Goal: Task Accomplishment & Management: Use online tool/utility

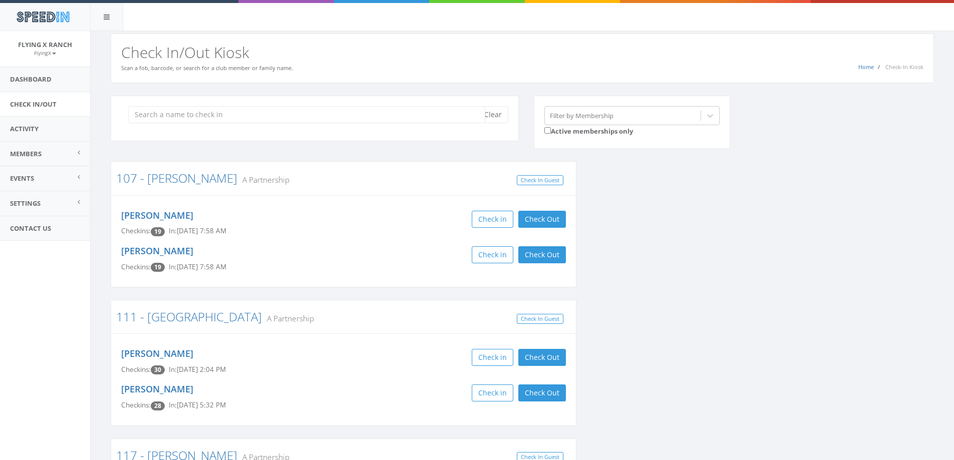
click at [174, 110] on input "search" at bounding box center [306, 114] width 357 height 17
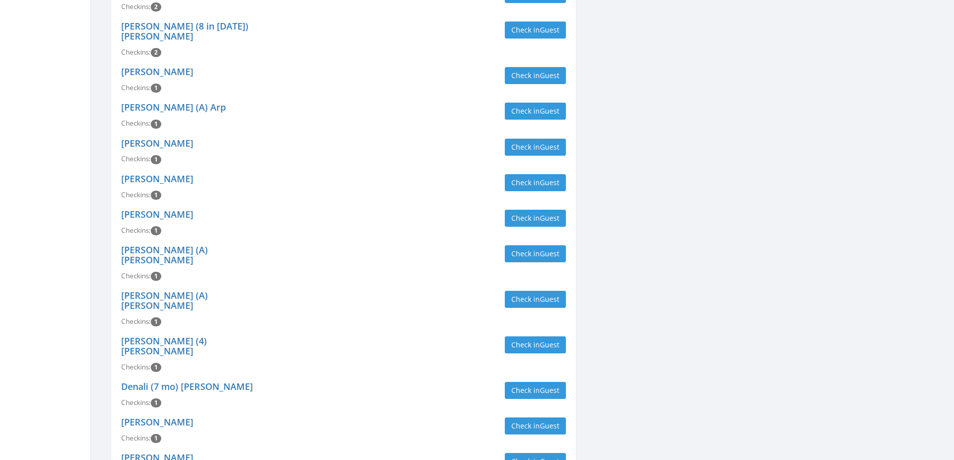
scroll to position [2553, 0]
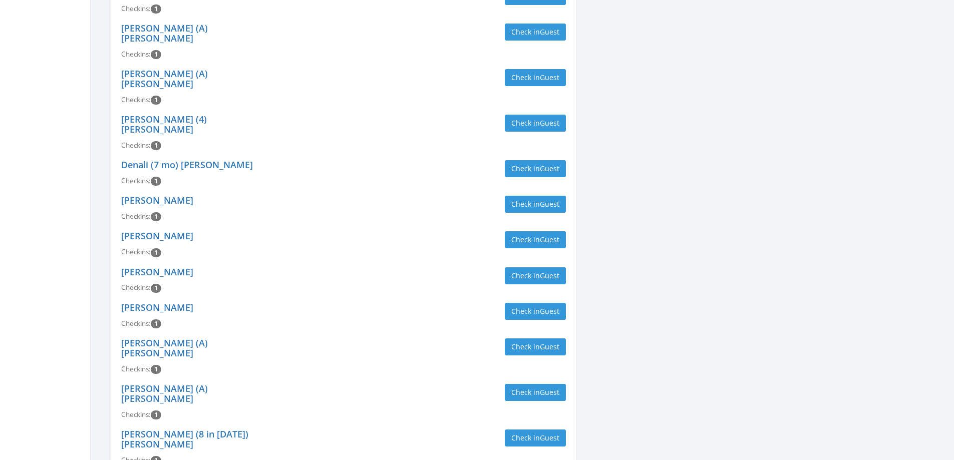
type input "[PERSON_NAME]"
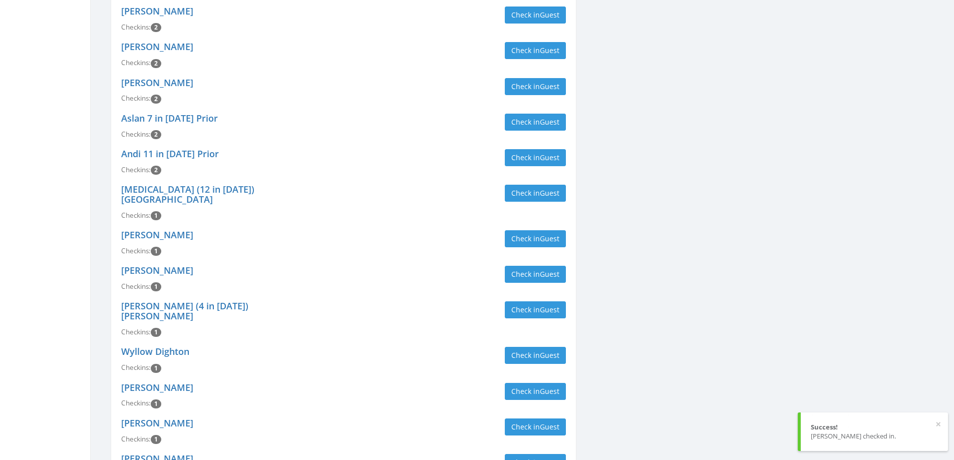
scroll to position [1302, 0]
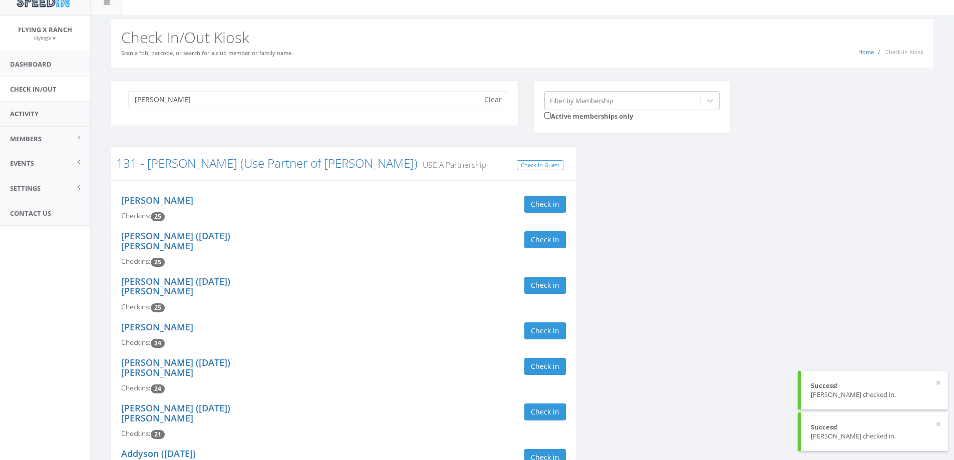
scroll to position [0, 0]
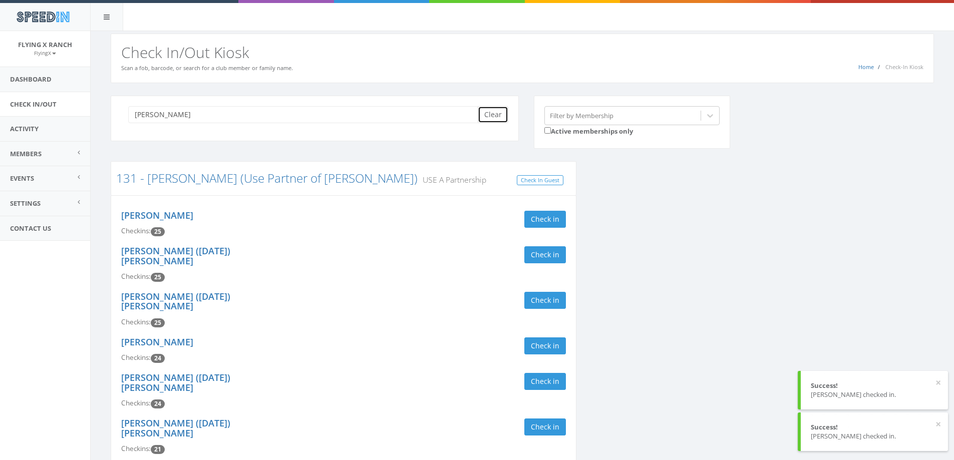
click at [489, 108] on button "Clear" at bounding box center [493, 114] width 31 height 17
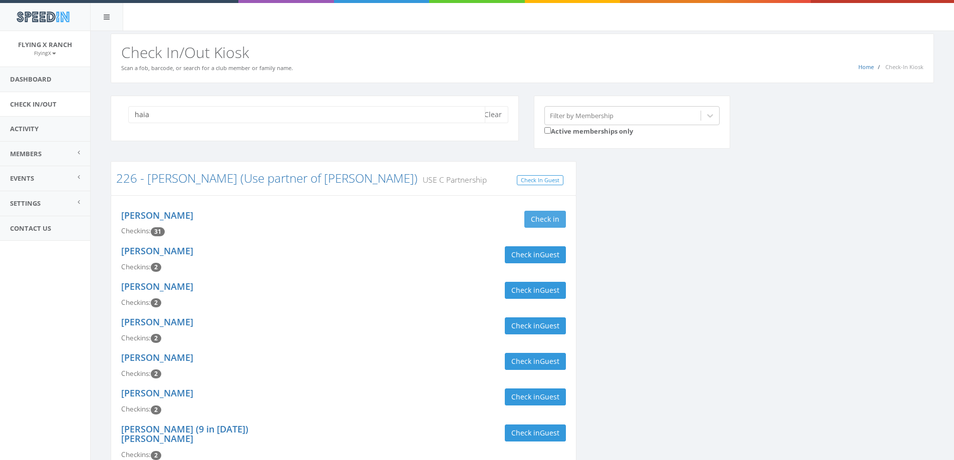
type input "haia"
click at [540, 219] on button "Check in" at bounding box center [545, 219] width 42 height 17
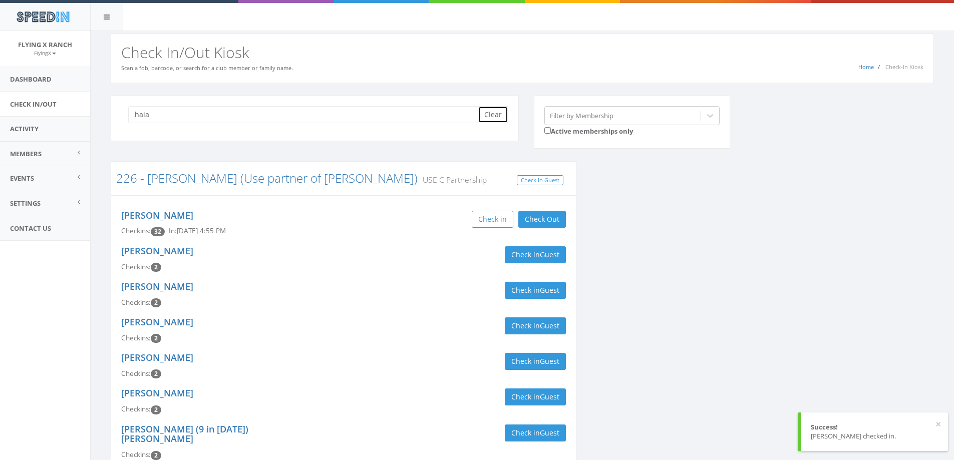
click at [494, 118] on button "Clear" at bounding box center [493, 114] width 31 height 17
type input "[PERSON_NAME]"
click at [496, 114] on button "Clear" at bounding box center [493, 114] width 31 height 17
